Goal: Task Accomplishment & Management: Complete application form

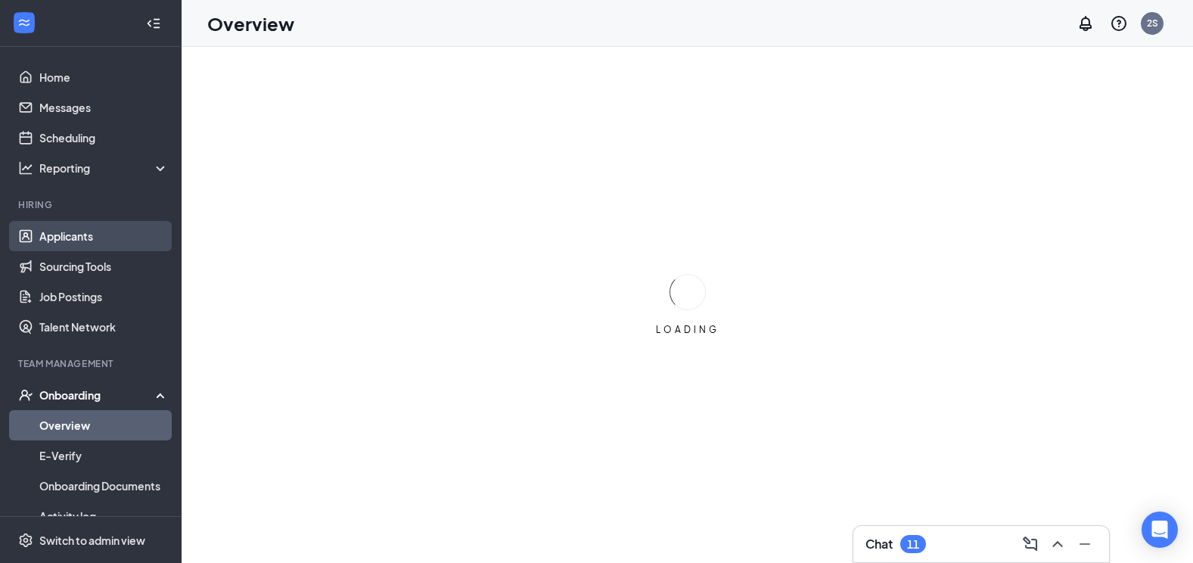
click at [85, 235] on link "Applicants" at bounding box center [103, 236] width 129 height 30
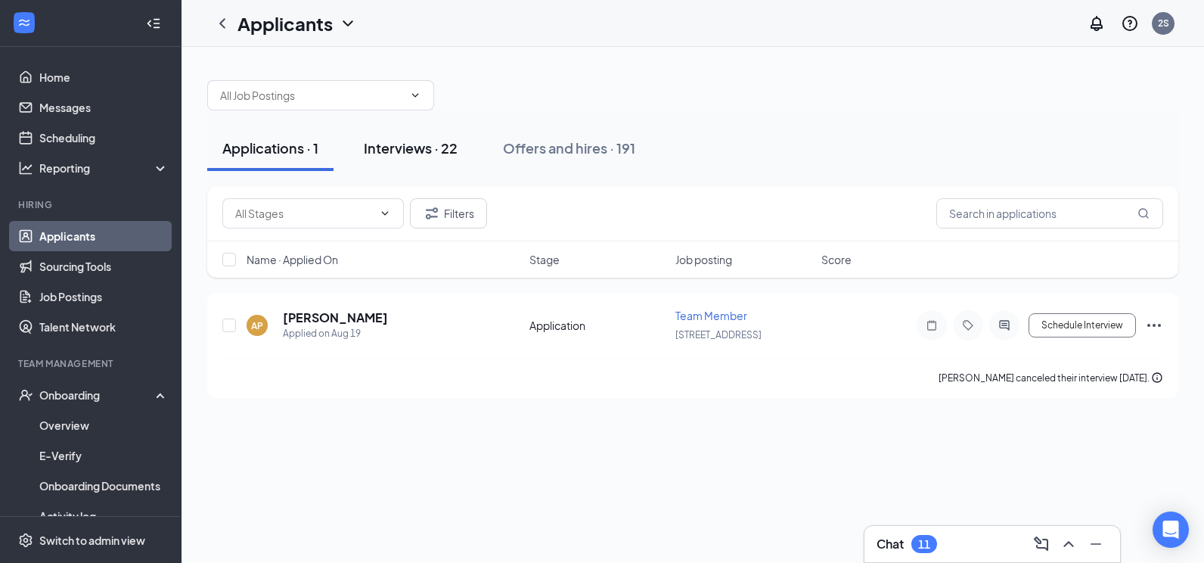
click at [435, 151] on div "Interviews · 22" at bounding box center [411, 147] width 94 height 19
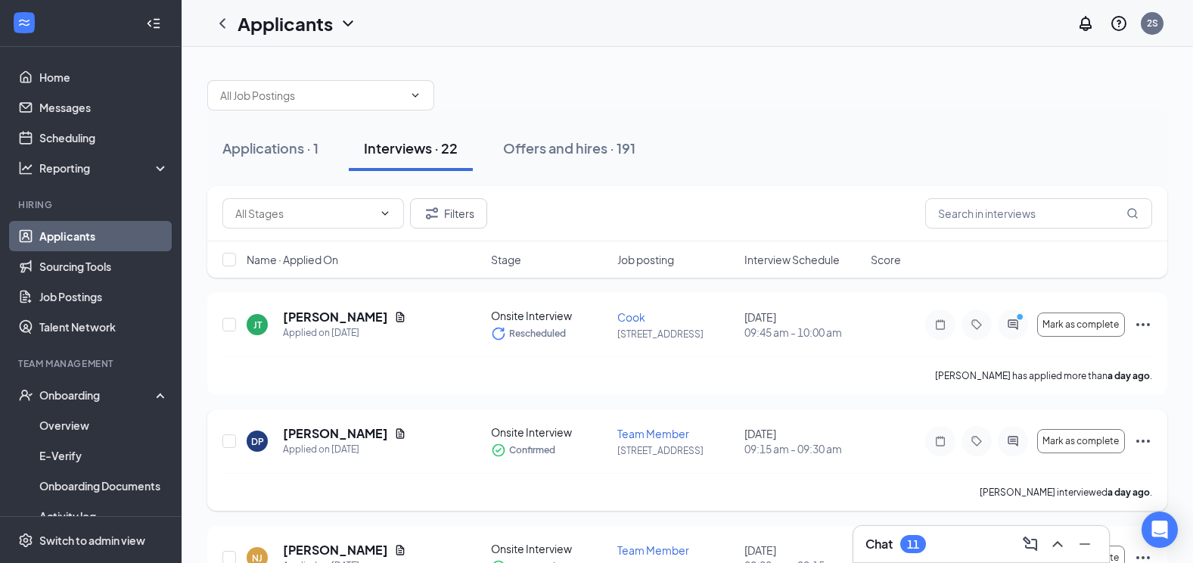
click at [1151, 442] on icon "Ellipses" at bounding box center [1143, 441] width 18 height 18
click at [1033, 476] on p "[PERSON_NAME] as hired" at bounding box center [1074, 472] width 130 height 15
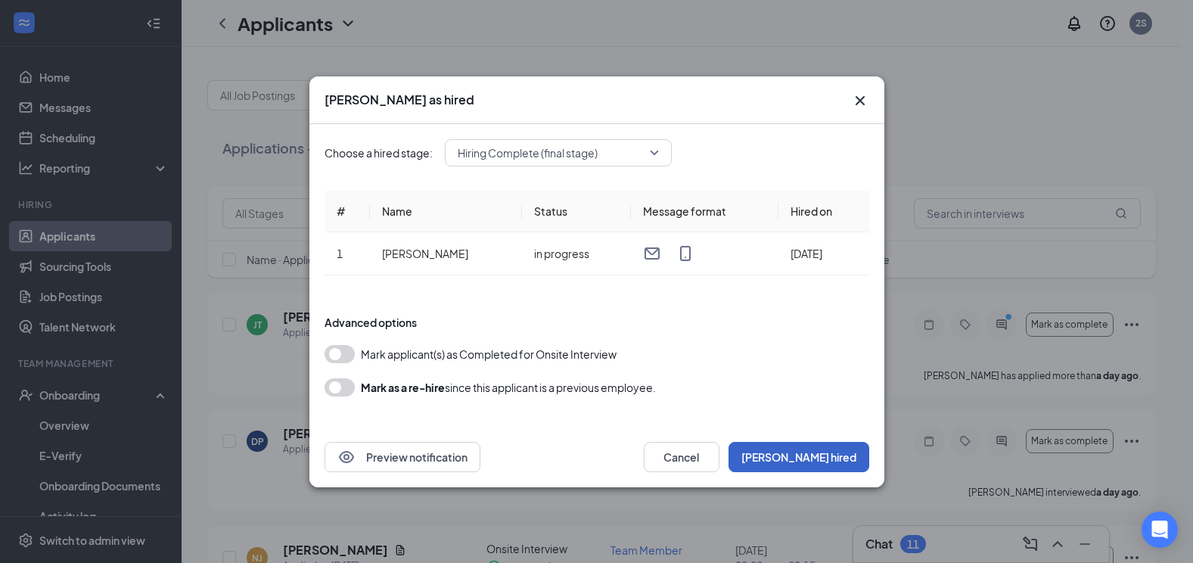
click at [803, 453] on button "[PERSON_NAME] hired" at bounding box center [799, 457] width 141 height 30
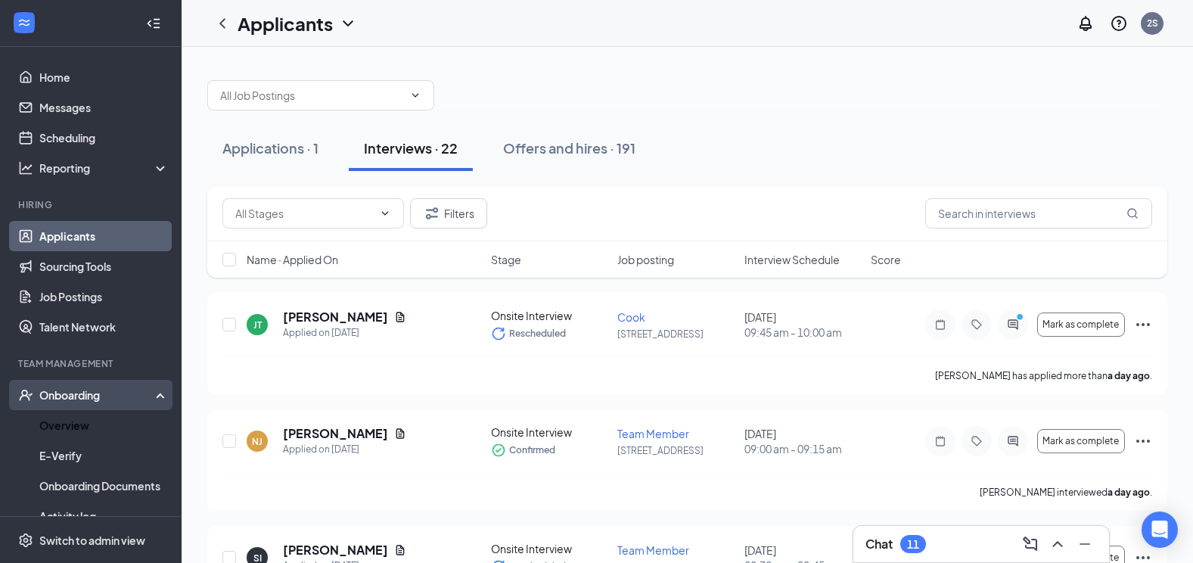
drag, startPoint x: 61, startPoint y: 423, endPoint x: 82, endPoint y: 410, distance: 25.4
click at [61, 422] on link "Overview" at bounding box center [103, 425] width 129 height 30
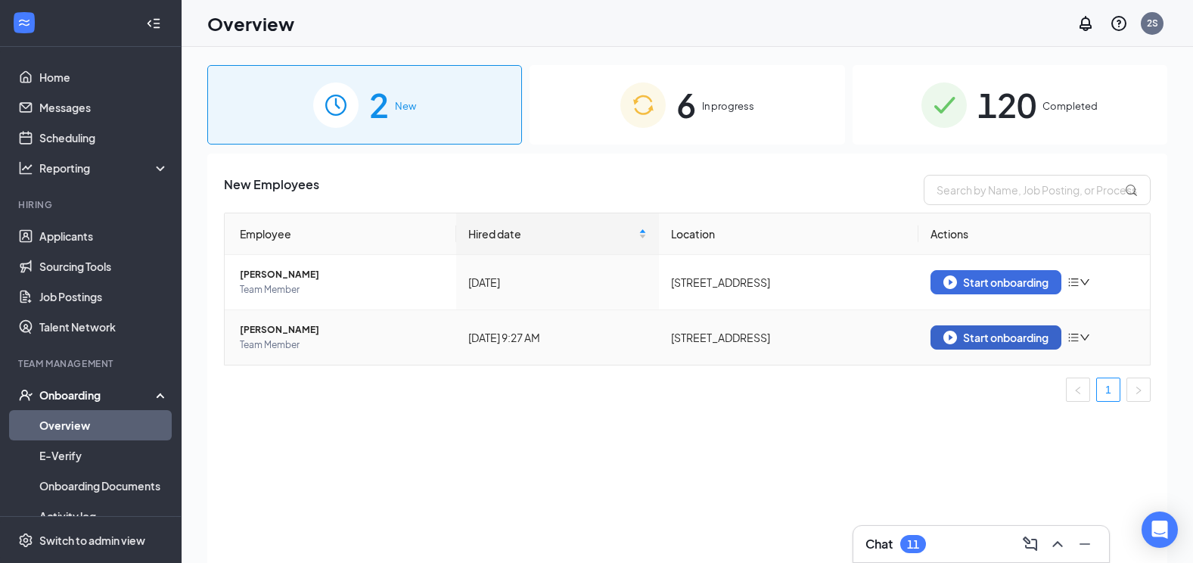
click at [1020, 340] on div "Start onboarding" at bounding box center [995, 338] width 105 height 14
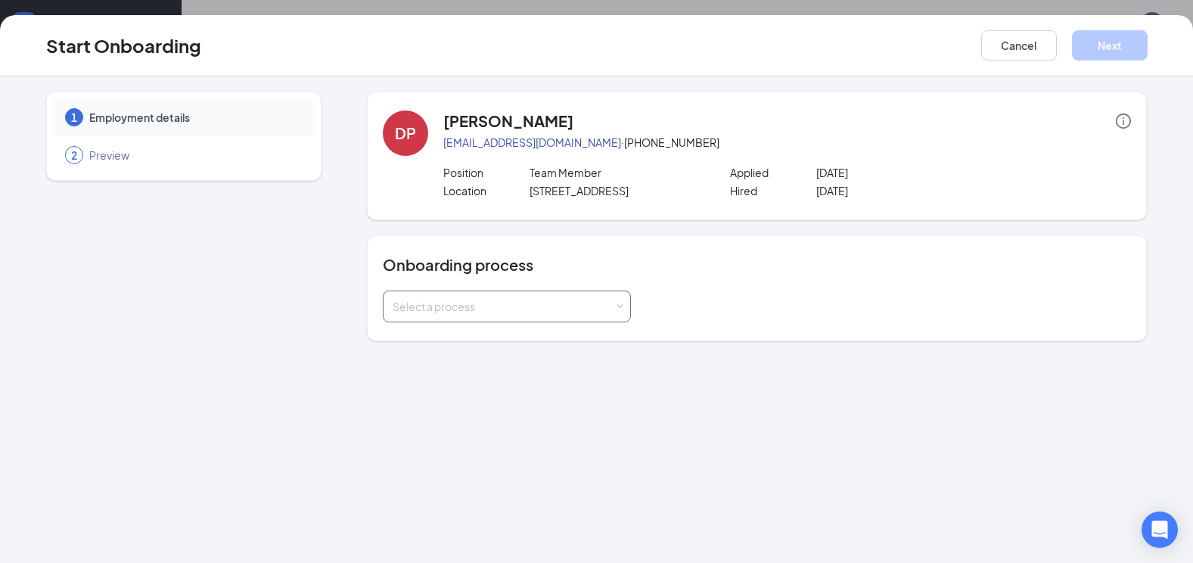
click at [536, 312] on div "Select a process" at bounding box center [504, 306] width 222 height 15
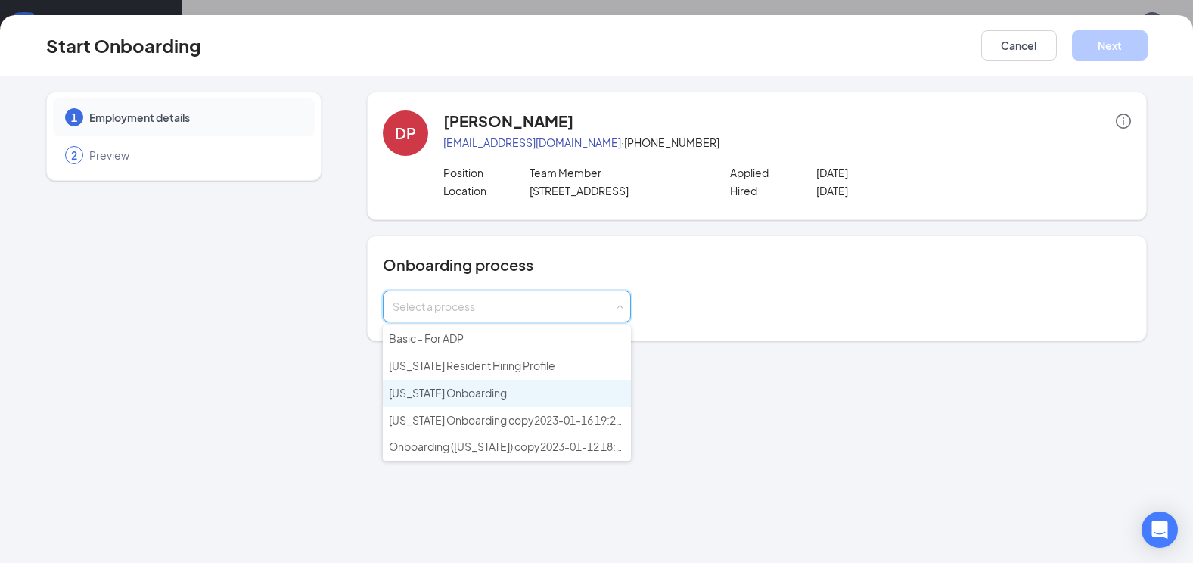
click at [410, 397] on span "[US_STATE] Onboarding" at bounding box center [448, 393] width 118 height 14
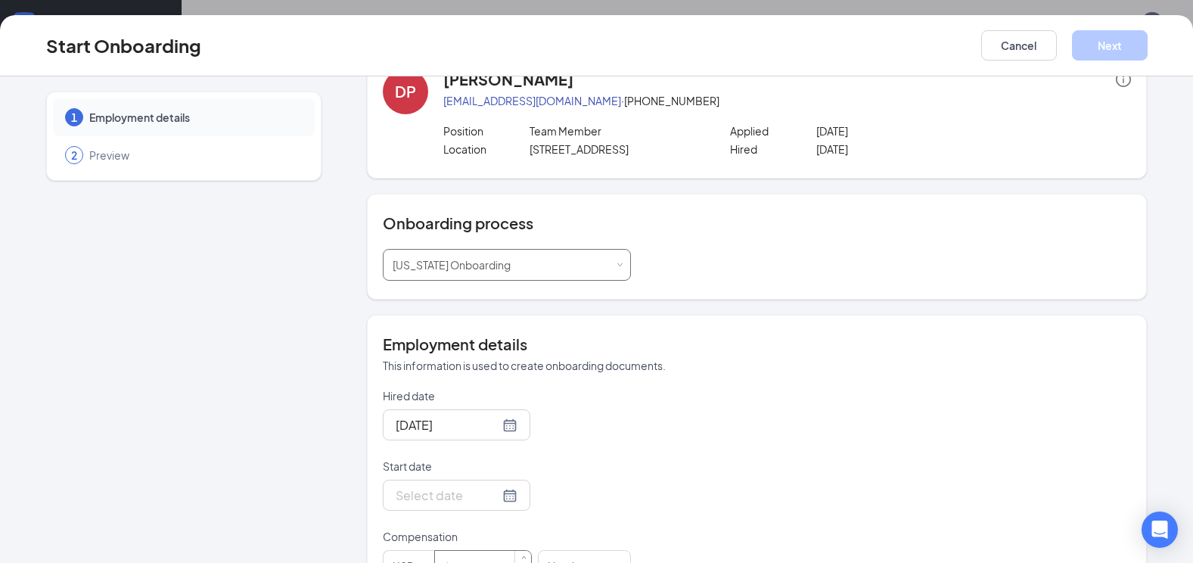
scroll to position [76, 0]
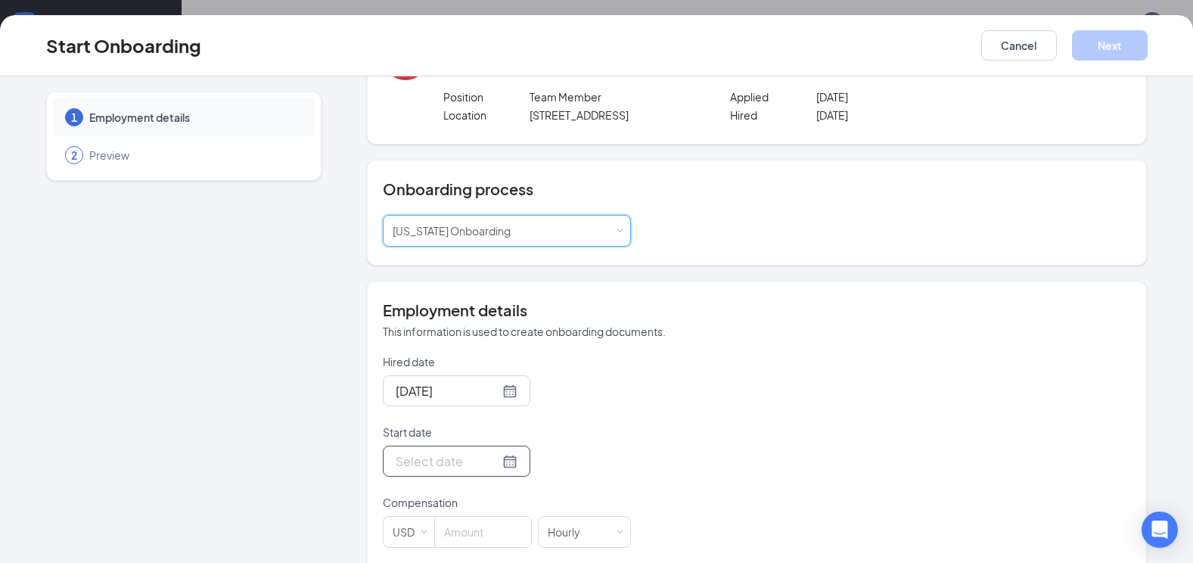
click at [493, 462] on div at bounding box center [457, 461] width 122 height 19
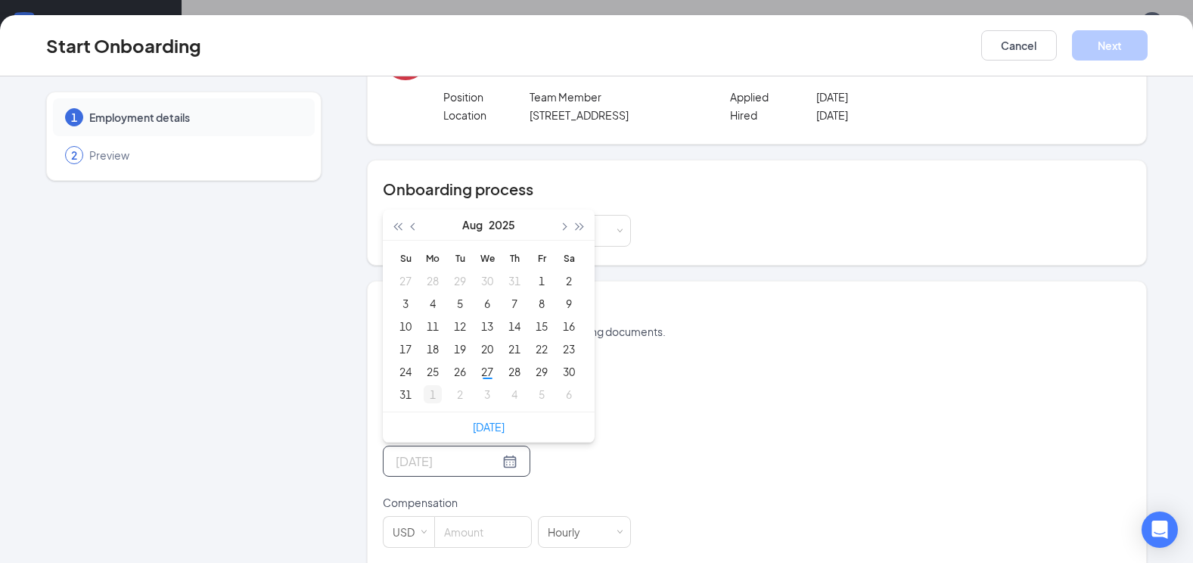
type input "[DATE]"
click at [424, 400] on div "1" at bounding box center [433, 394] width 18 height 18
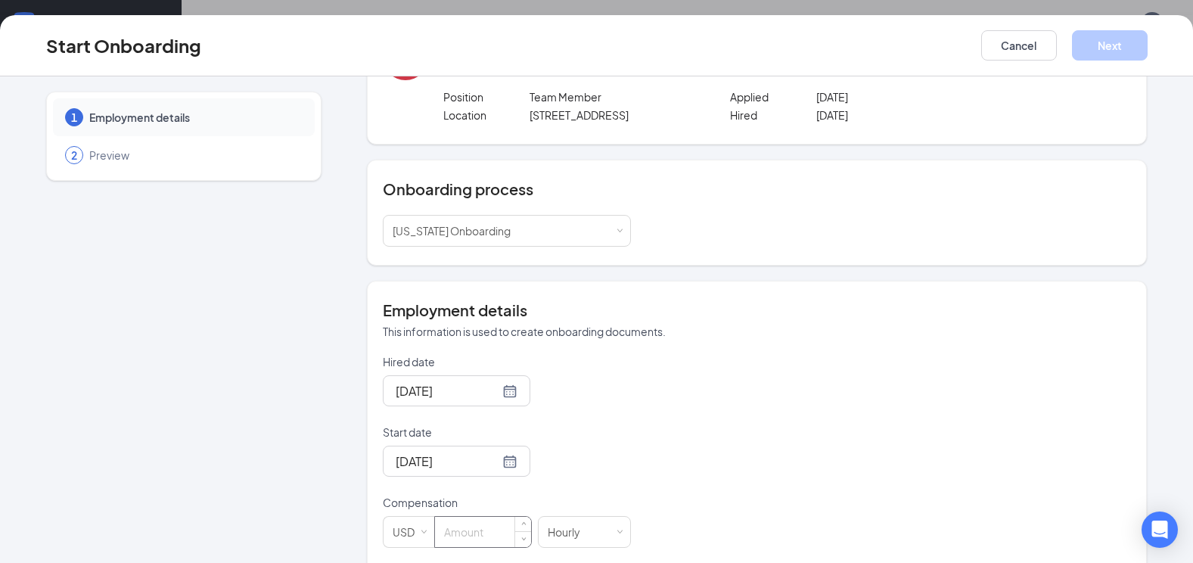
click at [477, 537] on input at bounding box center [483, 532] width 96 height 30
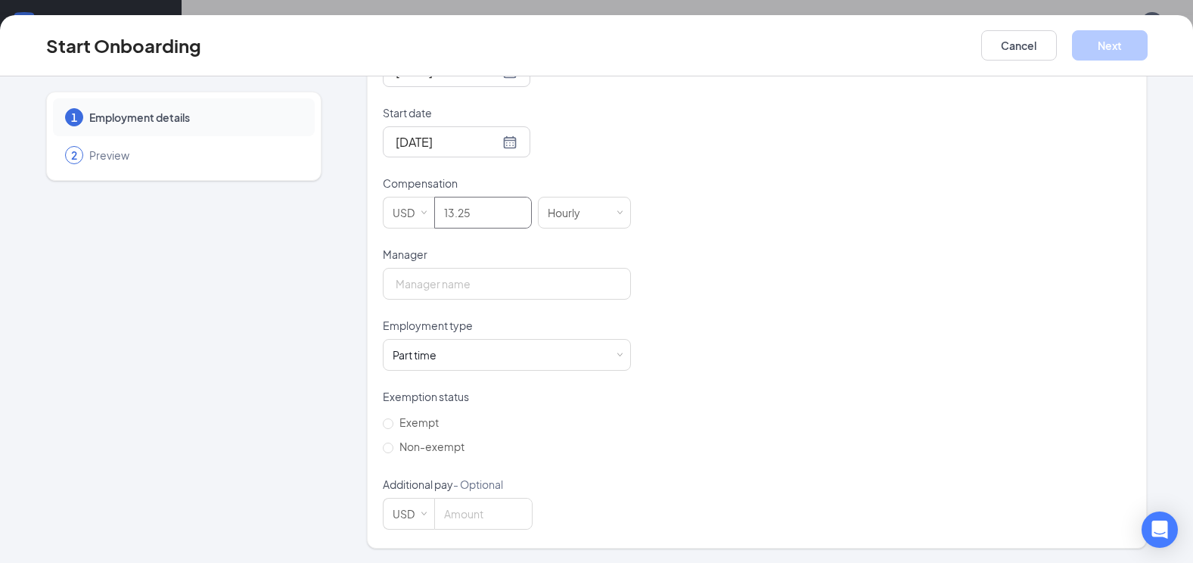
scroll to position [396, 0]
type input "13.25"
click at [425, 287] on input "Manager" at bounding box center [507, 283] width 248 height 32
type input "[PERSON_NAME]"
click at [393, 445] on span "Non-exempt" at bounding box center [431, 446] width 77 height 14
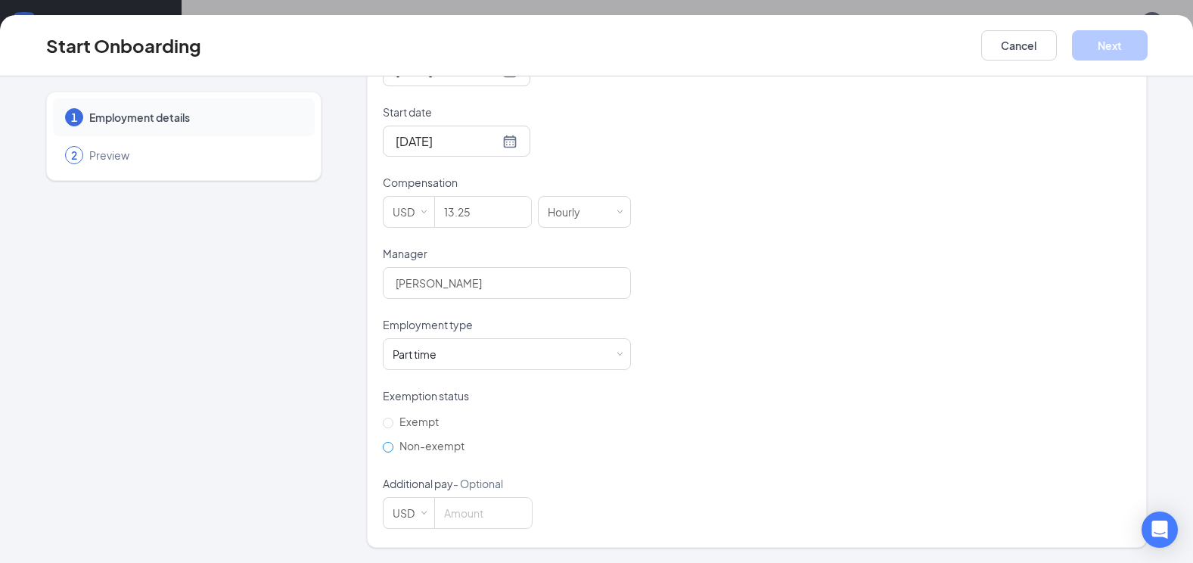
click at [391, 445] on input "Non-exempt" at bounding box center [388, 447] width 11 height 11
radio input "true"
click at [481, 527] on input at bounding box center [483, 513] width 97 height 30
type input "0"
drag, startPoint x: 1099, startPoint y: 43, endPoint x: 1017, endPoint y: 79, distance: 89.4
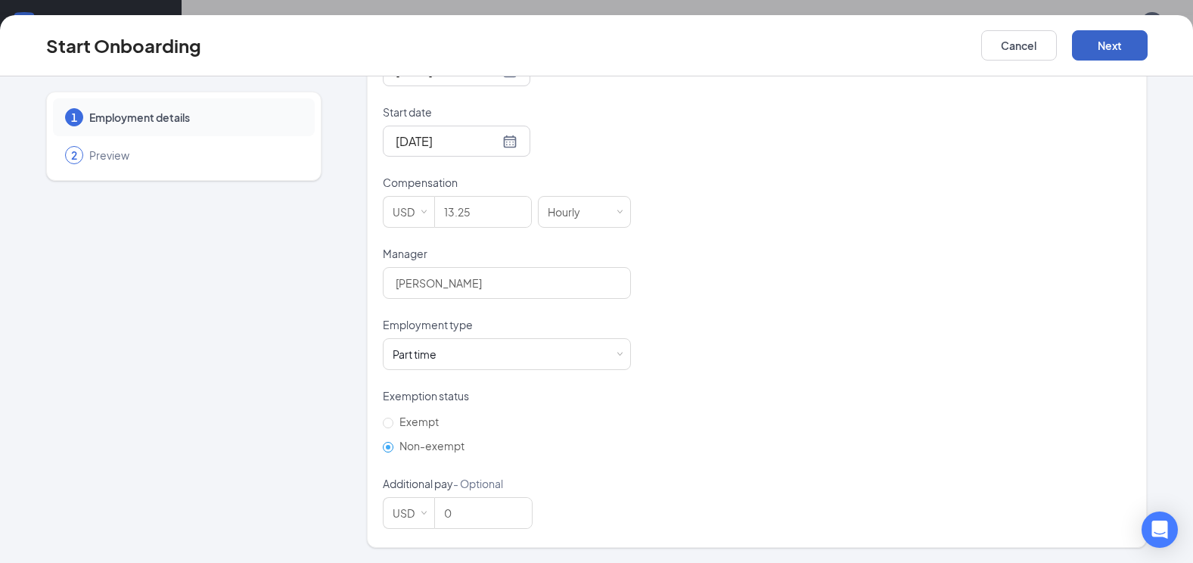
click at [1098, 44] on button "Next" at bounding box center [1110, 45] width 76 height 30
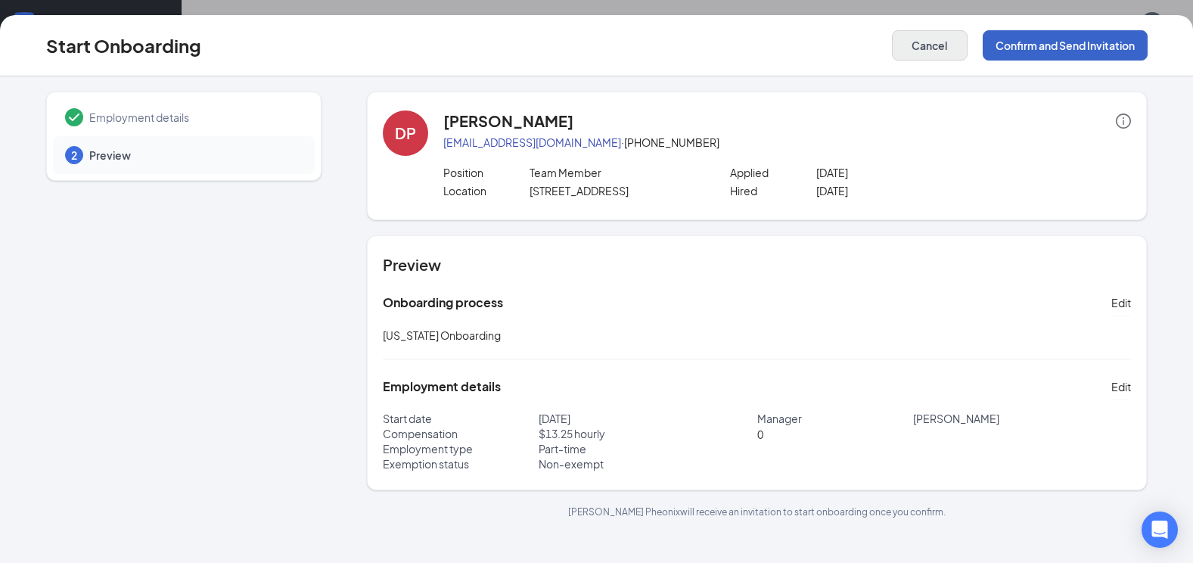
click at [1008, 55] on button "Confirm and Send Invitation" at bounding box center [1065, 45] width 165 height 30
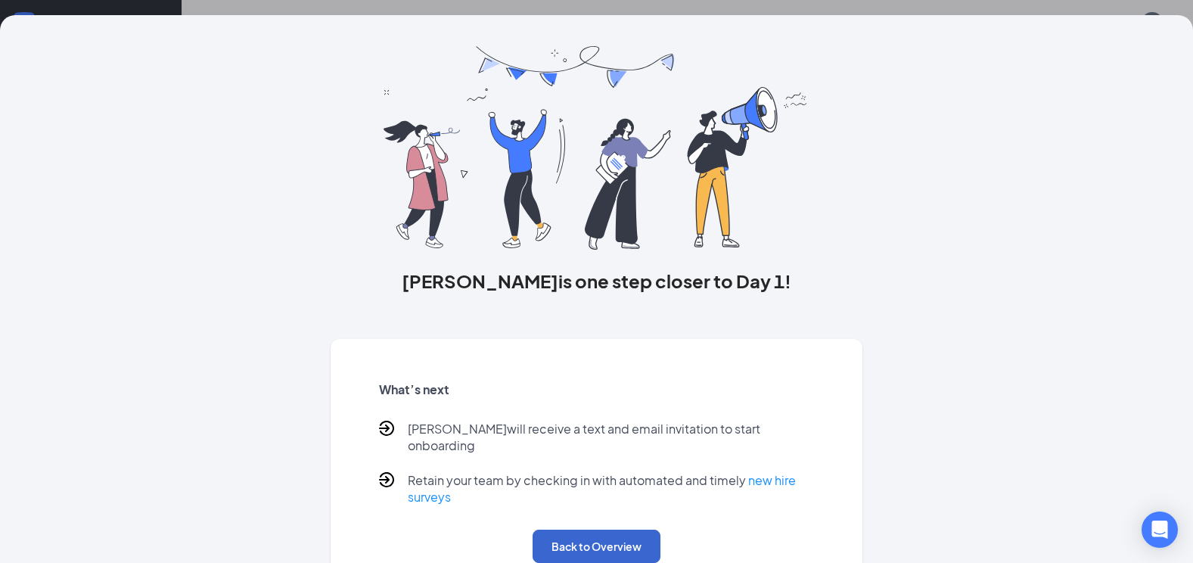
scroll to position [57, 0]
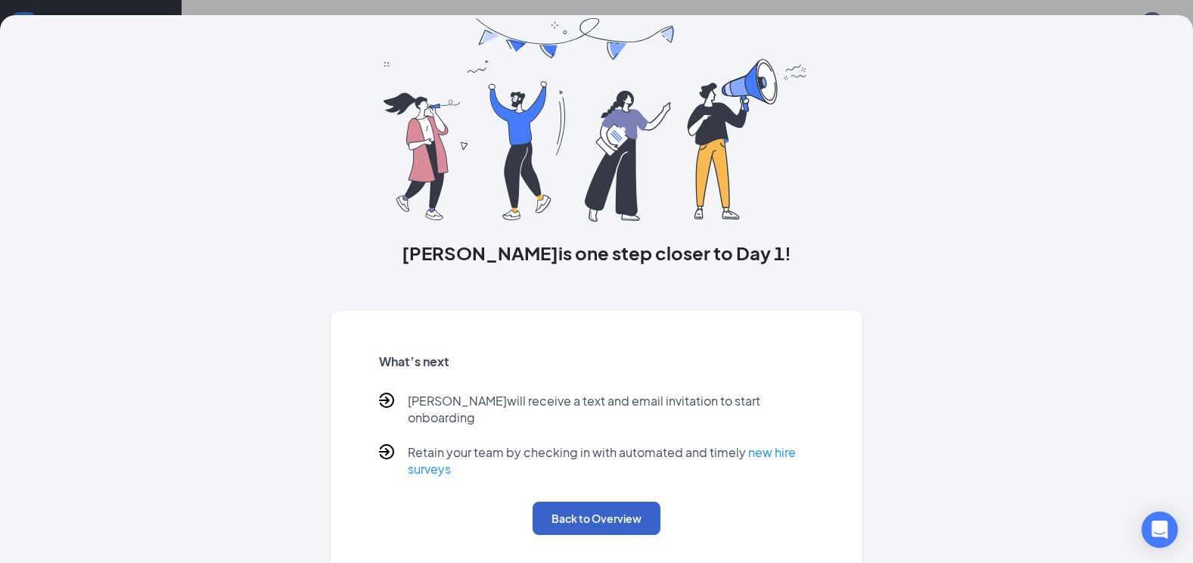
click at [602, 503] on button "Back to Overview" at bounding box center [597, 518] width 128 height 33
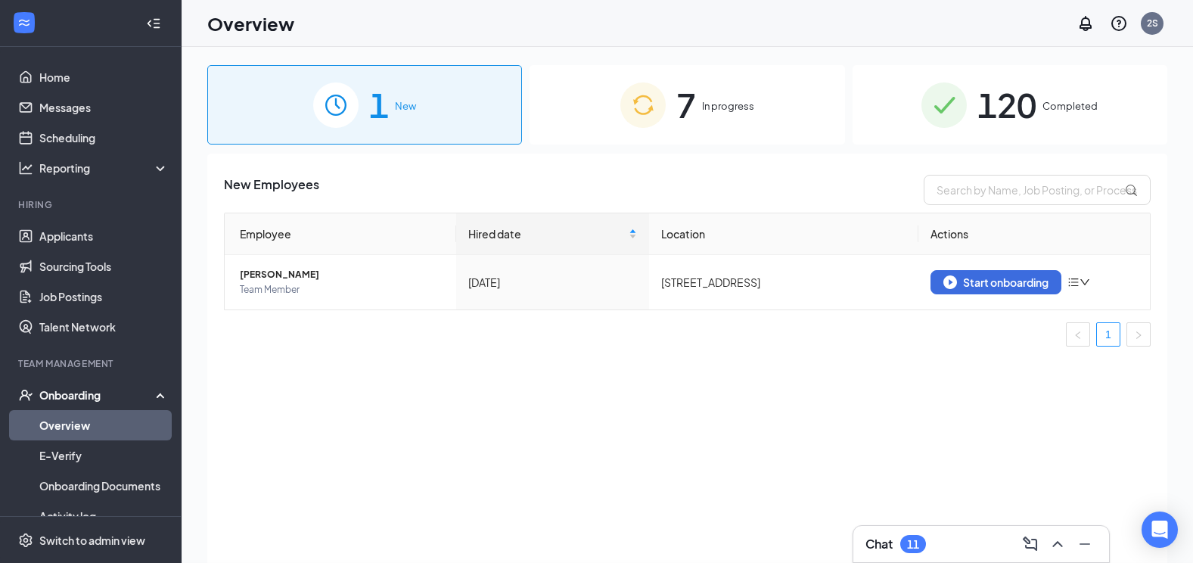
scroll to position [0, 0]
